Goal: Communication & Community: Participate in discussion

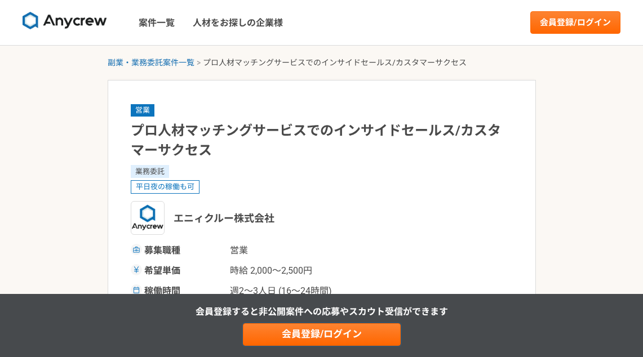
click at [343, 335] on link "会員登録/ログイン" at bounding box center [322, 335] width 158 height 23
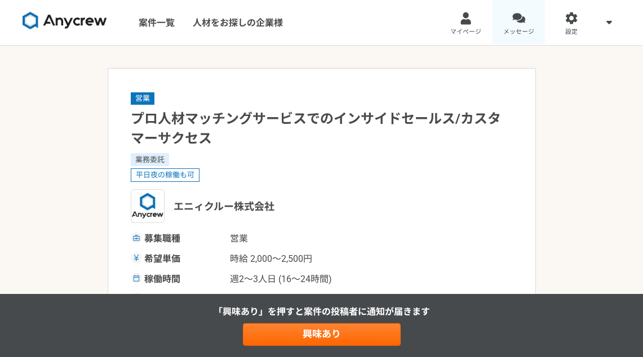
click at [522, 19] on div at bounding box center [519, 18] width 13 height 13
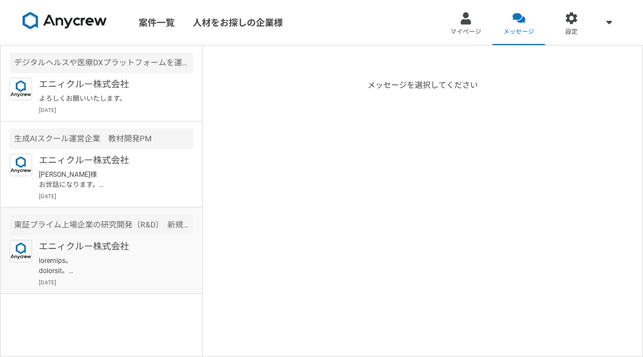
click at [123, 267] on p at bounding box center [108, 266] width 139 height 20
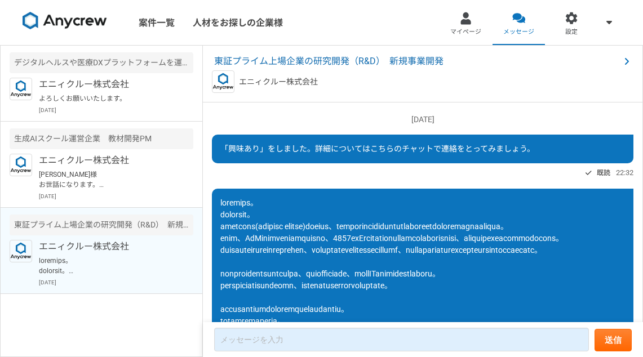
scroll to position [110, 0]
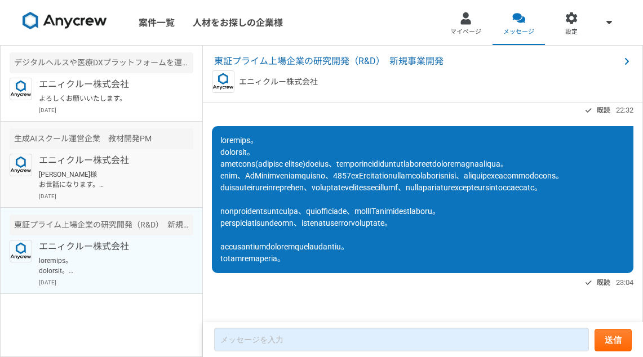
click at [135, 171] on p "[PERSON_NAME]様 お世話になります。 [DATE] 14:30より予約させて頂きました。職務経歴書も送付完了しました。 当日はよろしくお願い致しま…" at bounding box center [108, 180] width 139 height 20
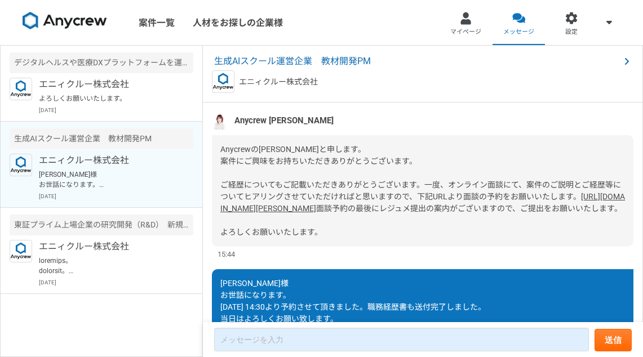
scroll to position [325, 0]
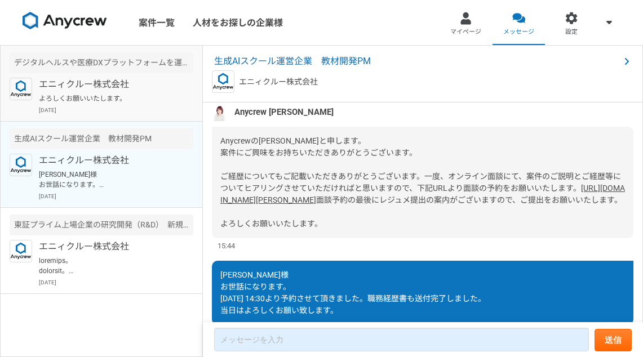
click at [118, 94] on p "よろしくお願いいたします。" at bounding box center [108, 99] width 139 height 10
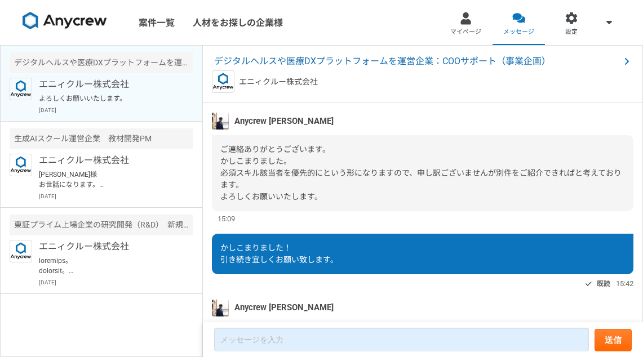
scroll to position [533, 0]
